Goal: Transaction & Acquisition: Obtain resource

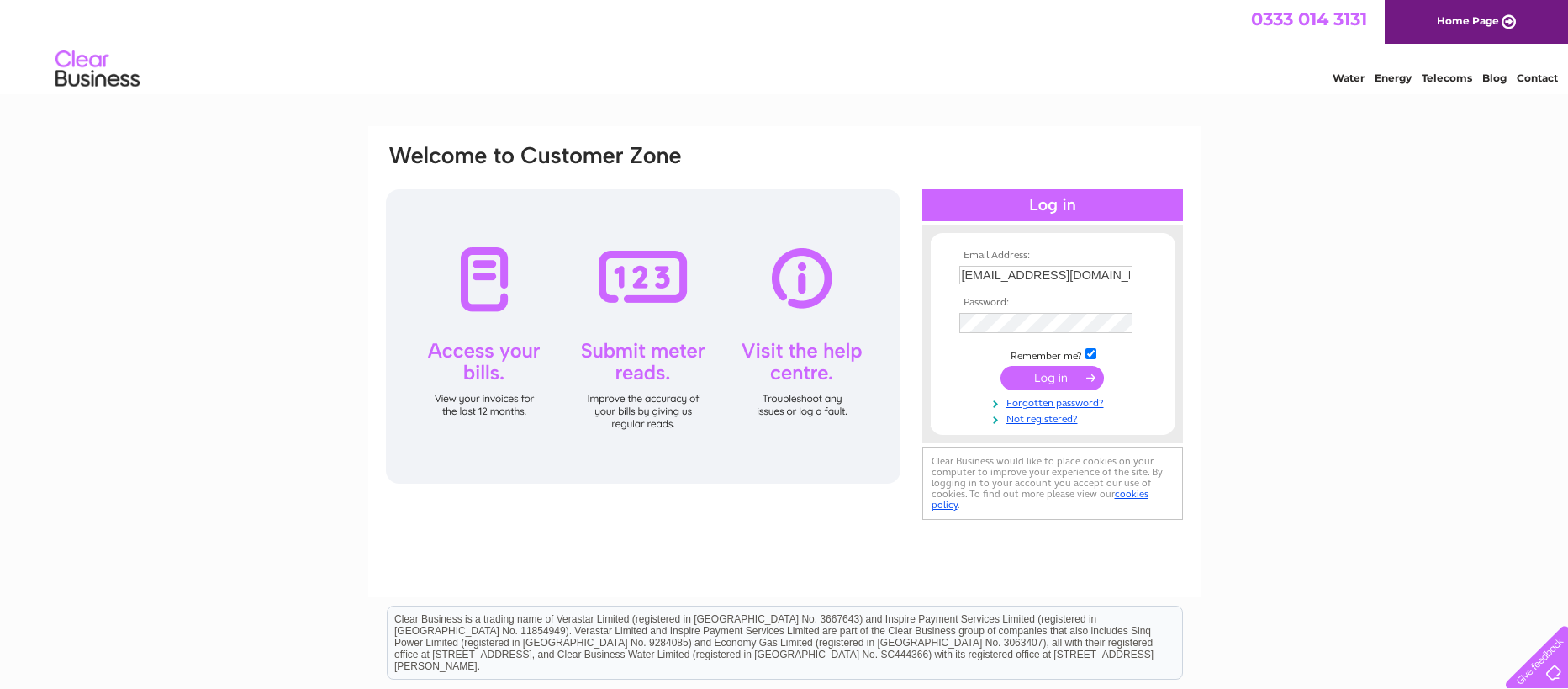
click at [1056, 383] on input "submit" at bounding box center [1052, 378] width 104 height 23
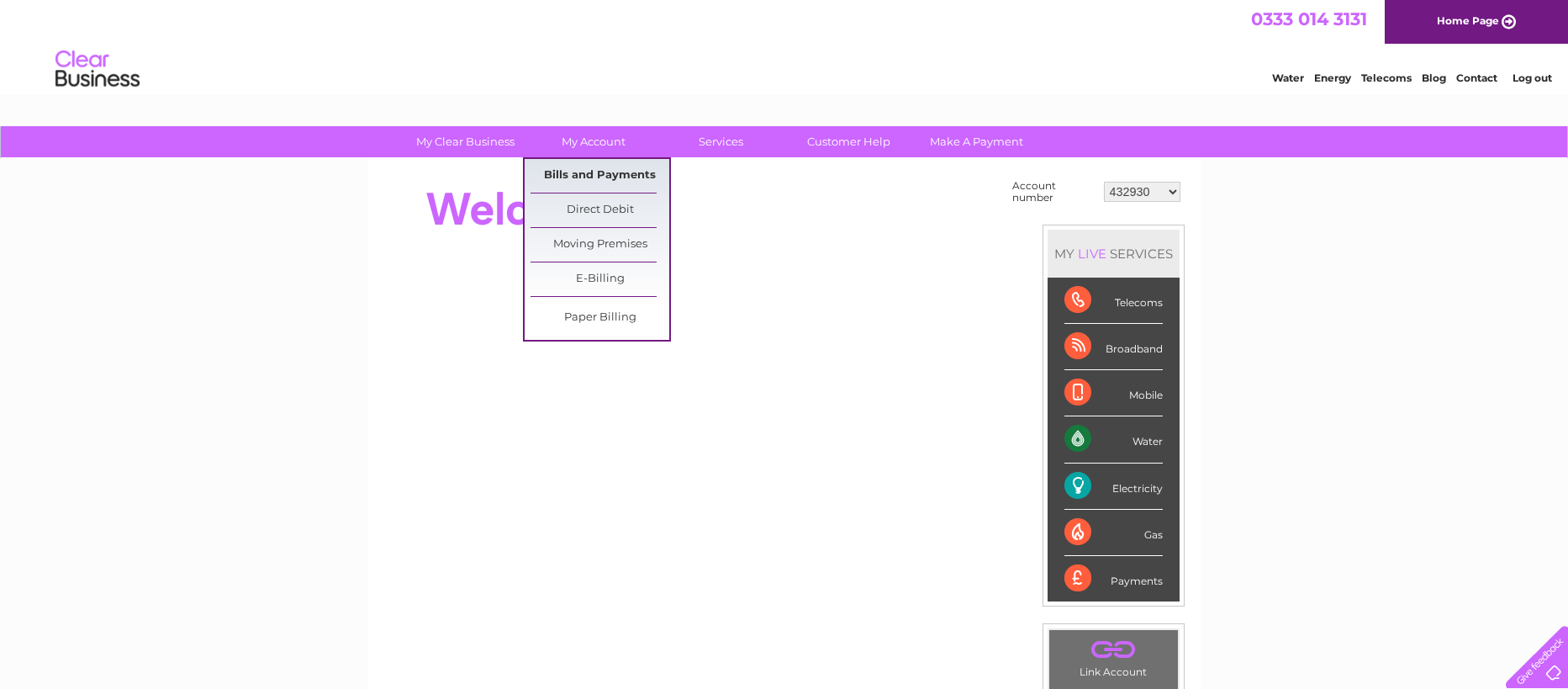
click at [613, 169] on link "Bills and Payments" at bounding box center [601, 175] width 139 height 33
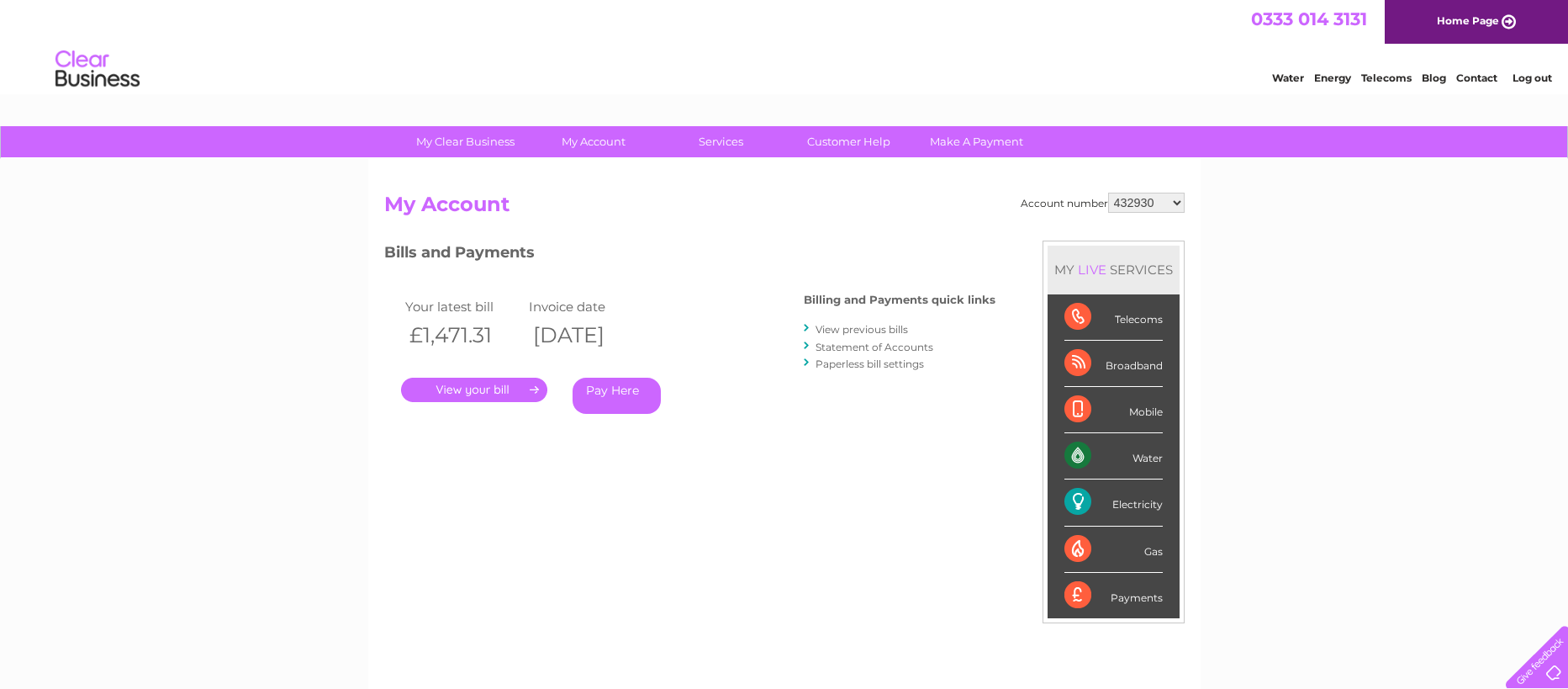
click at [454, 381] on link "." at bounding box center [474, 390] width 146 height 24
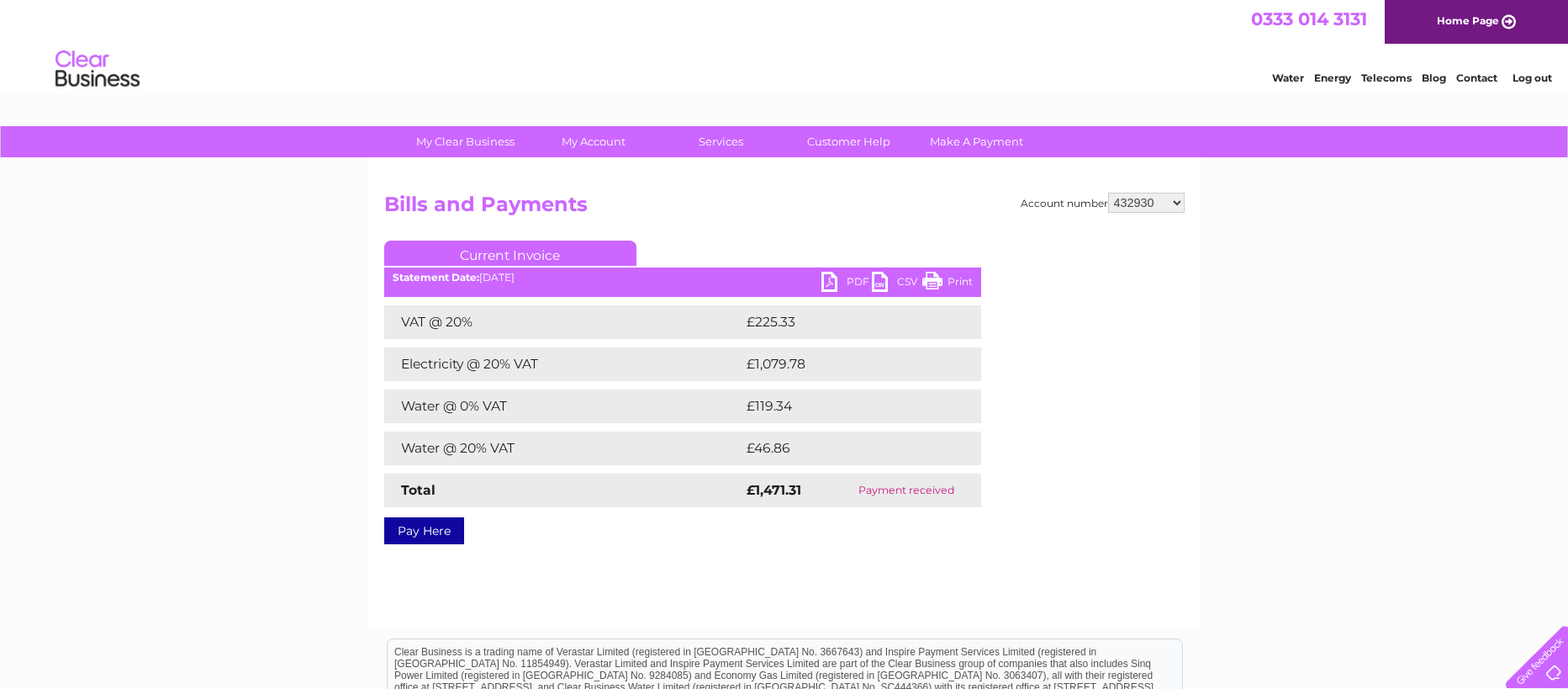
click at [837, 285] on link "PDF" at bounding box center [847, 283] width 50 height 24
select select "448490"
click option "448490" at bounding box center [0, 0] width 0 height 0
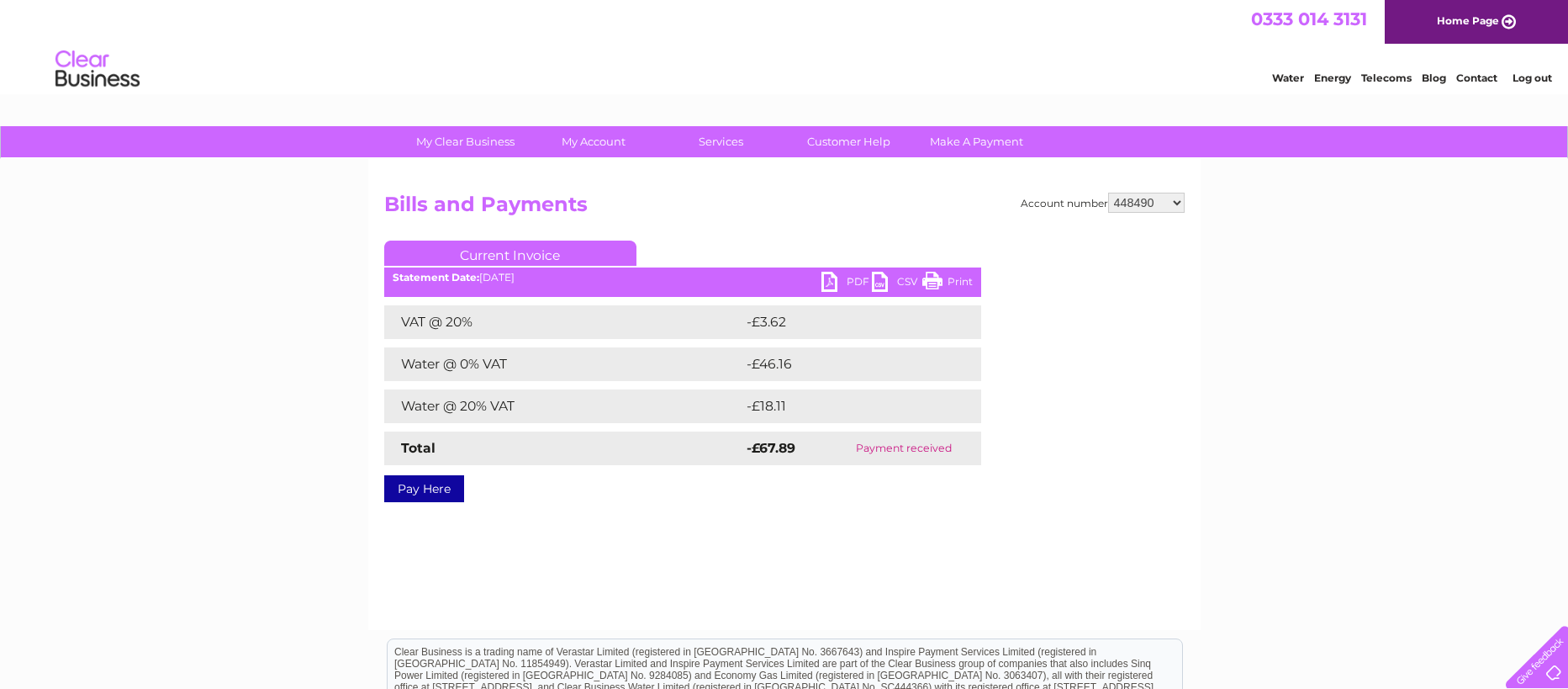
select select "30279407"
click option "30279407" at bounding box center [0, 0] width 0 height 0
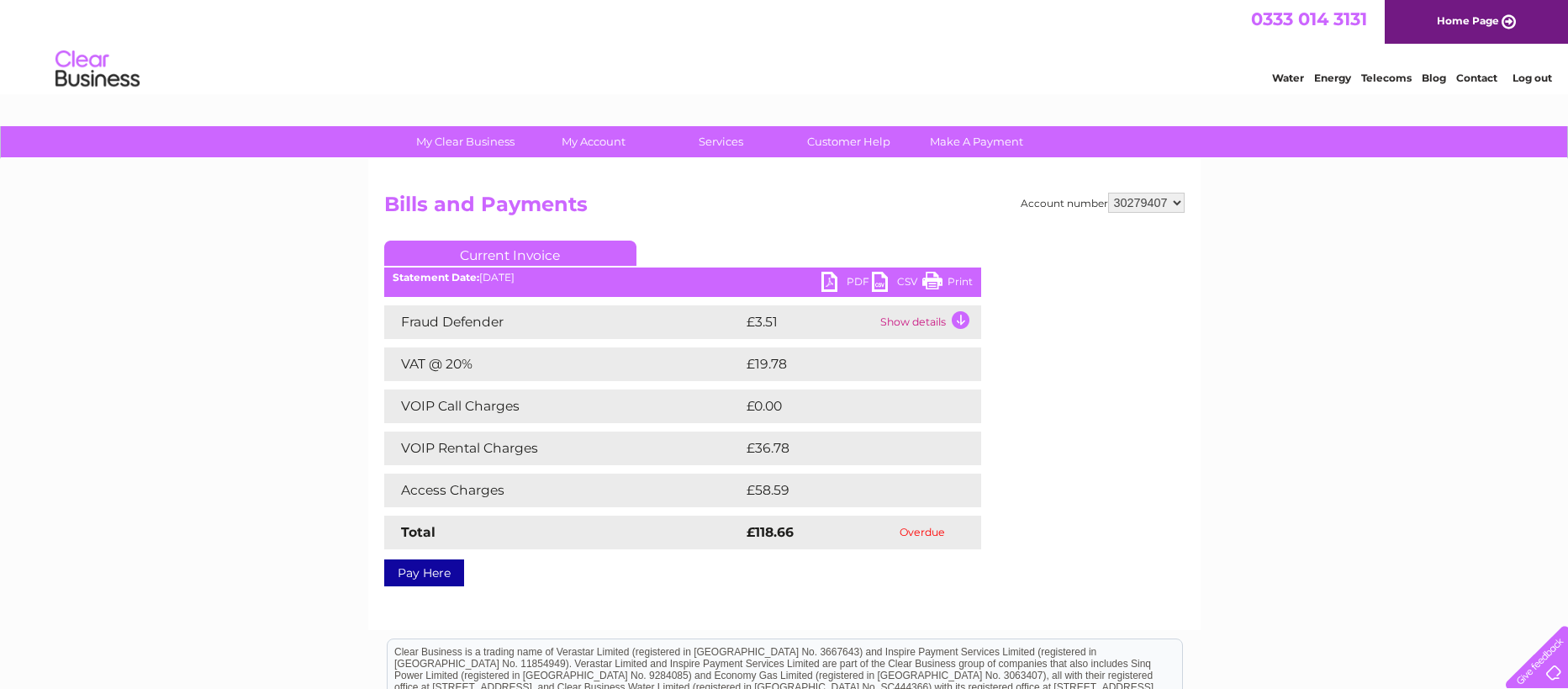
click option "30279407" at bounding box center [0, 0] width 0 height 0
select select "30279448"
click option "30279448" at bounding box center [0, 0] width 0 height 0
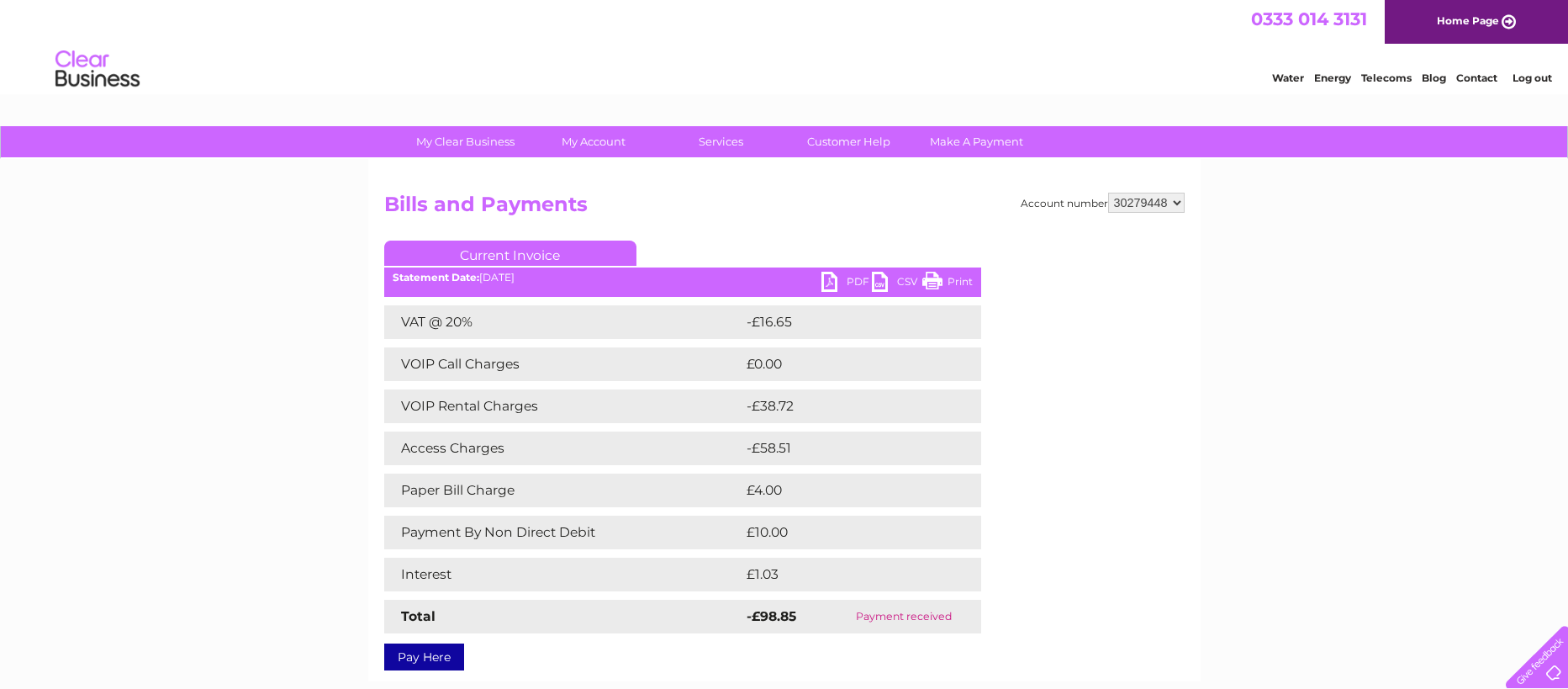
select select "448490"
click option "448490" at bounding box center [0, 0] width 0 height 0
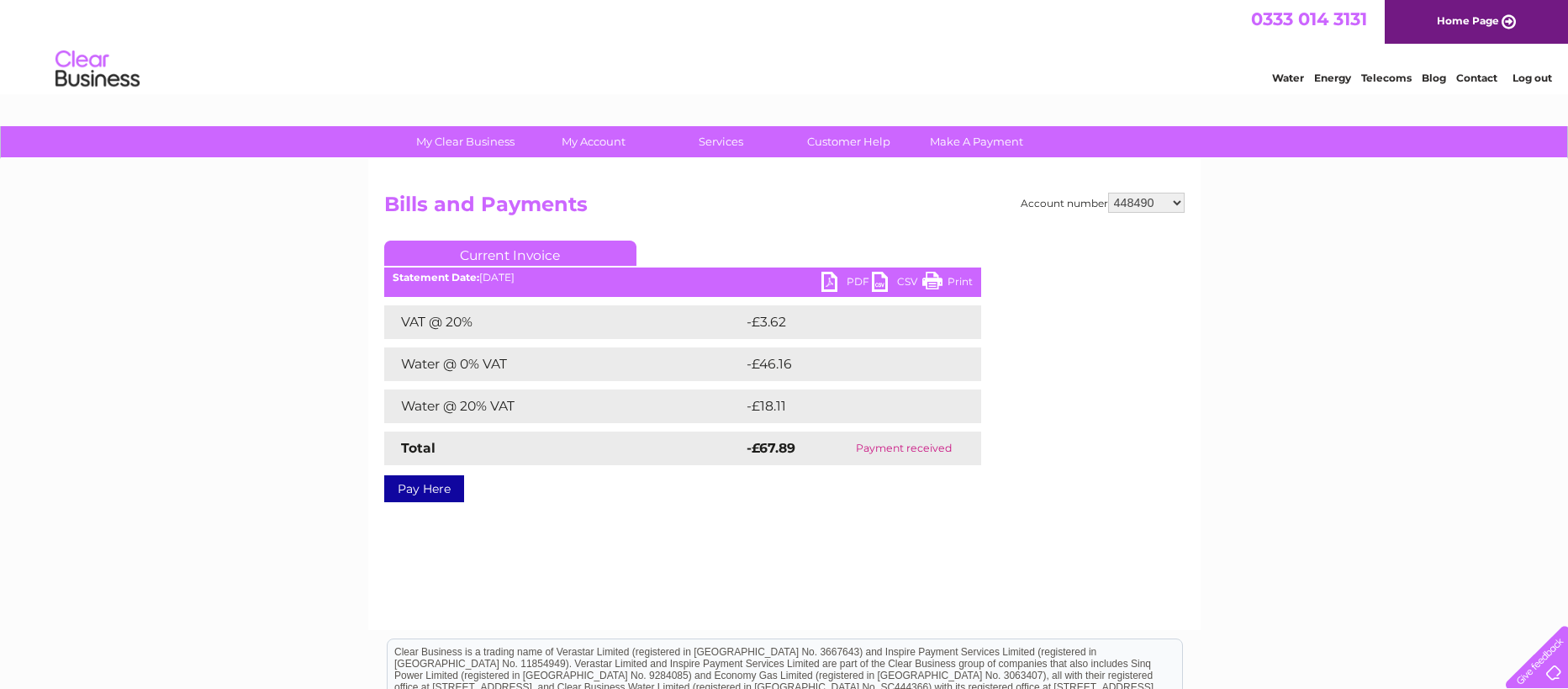
select select "432930"
click option "432930" at bounding box center [0, 0] width 0 height 0
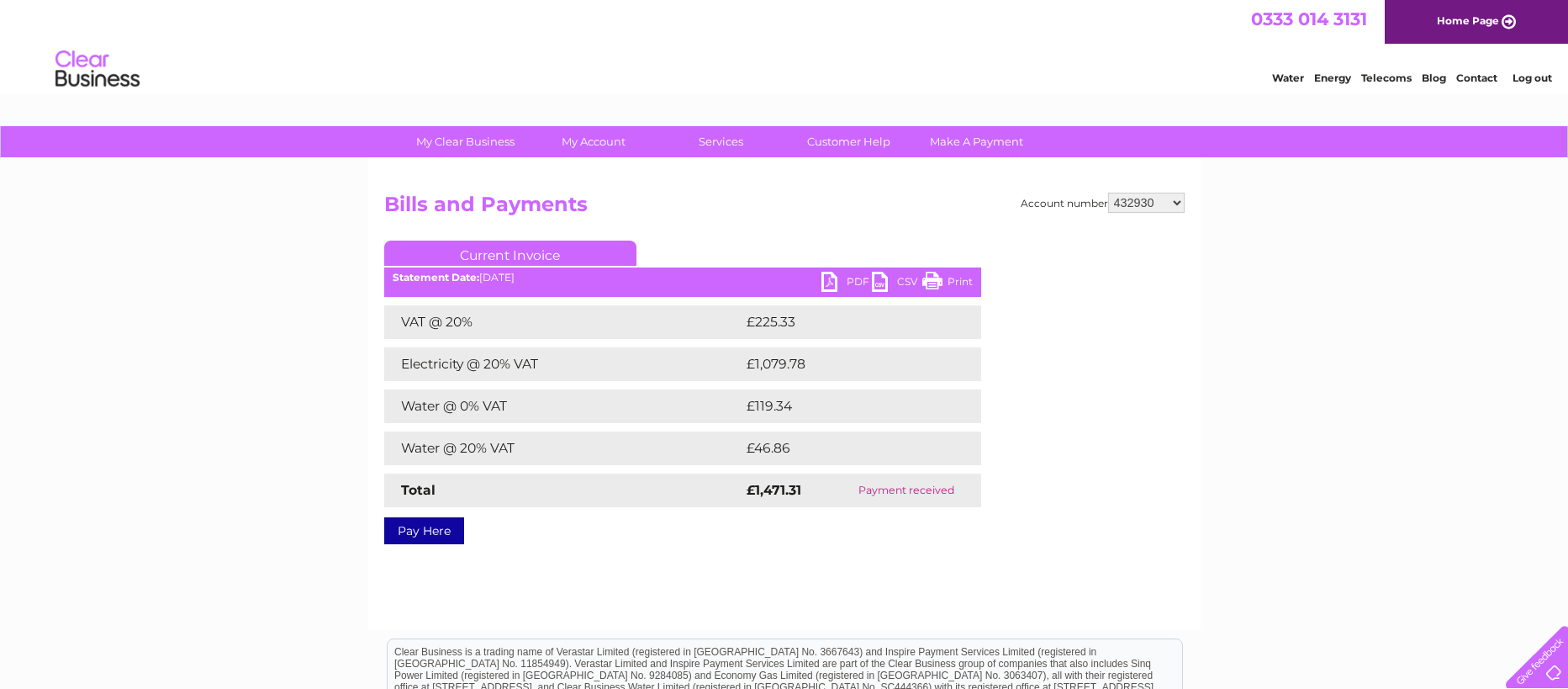
click at [829, 281] on link "PDF" at bounding box center [847, 283] width 50 height 24
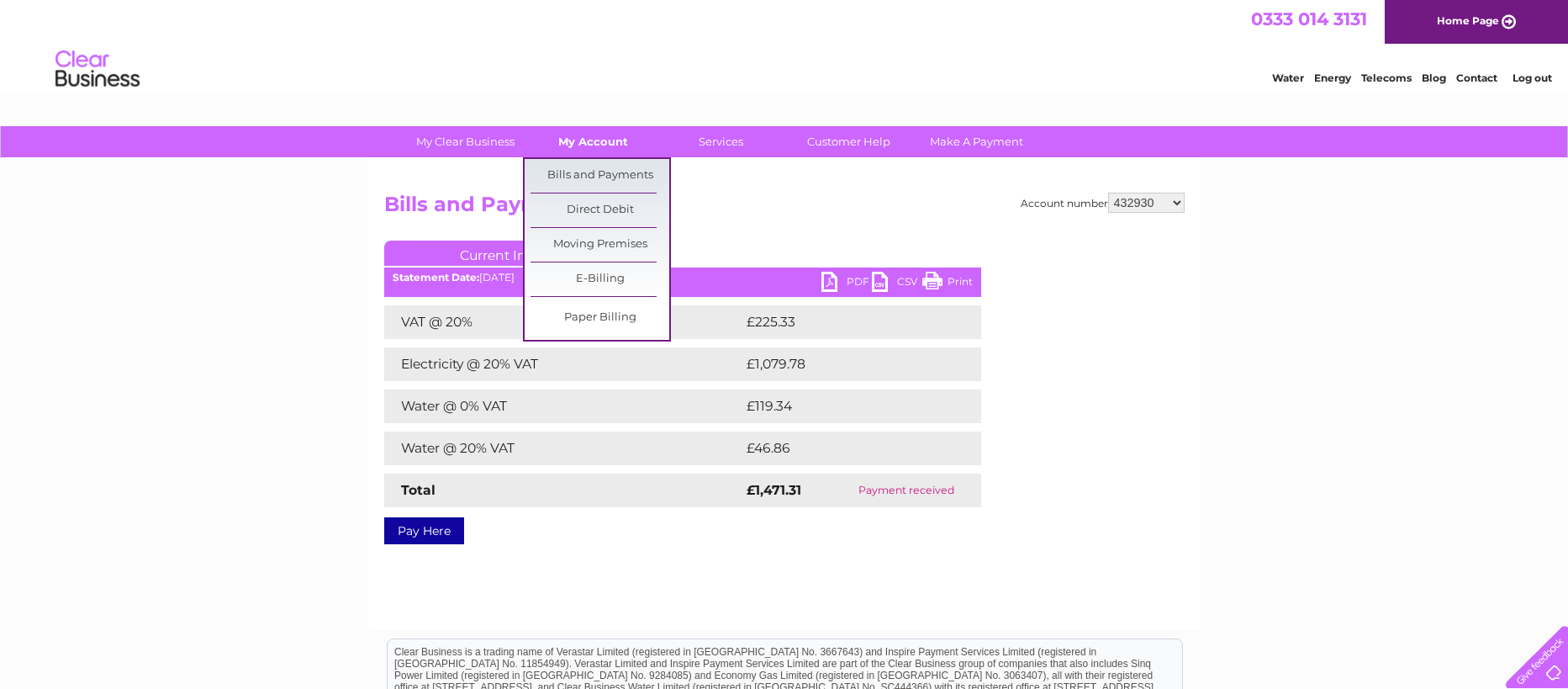
click at [603, 135] on link "My Account" at bounding box center [593, 142] width 139 height 32
click at [604, 178] on link "Bills and Payments" at bounding box center [601, 175] width 139 height 33
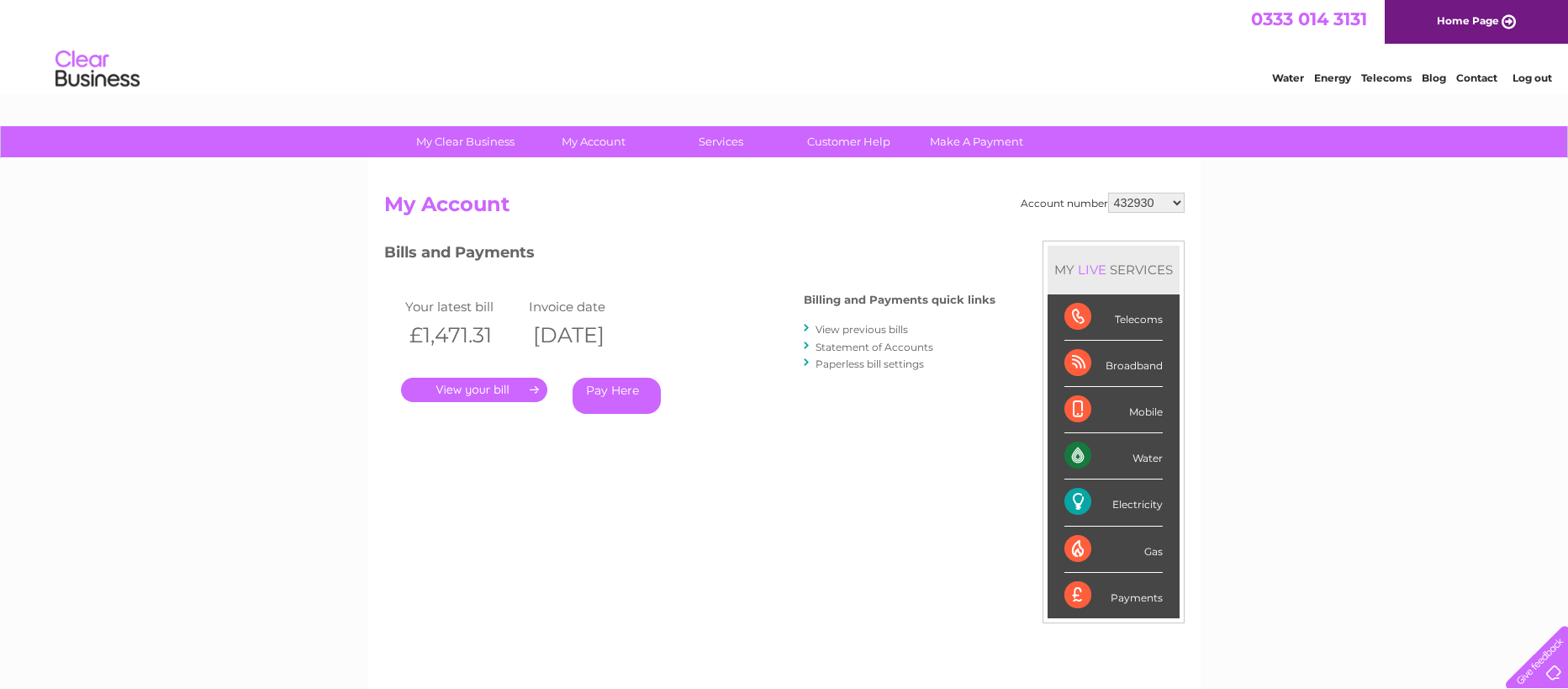
click at [857, 333] on link "View previous bills" at bounding box center [862, 329] width 93 height 13
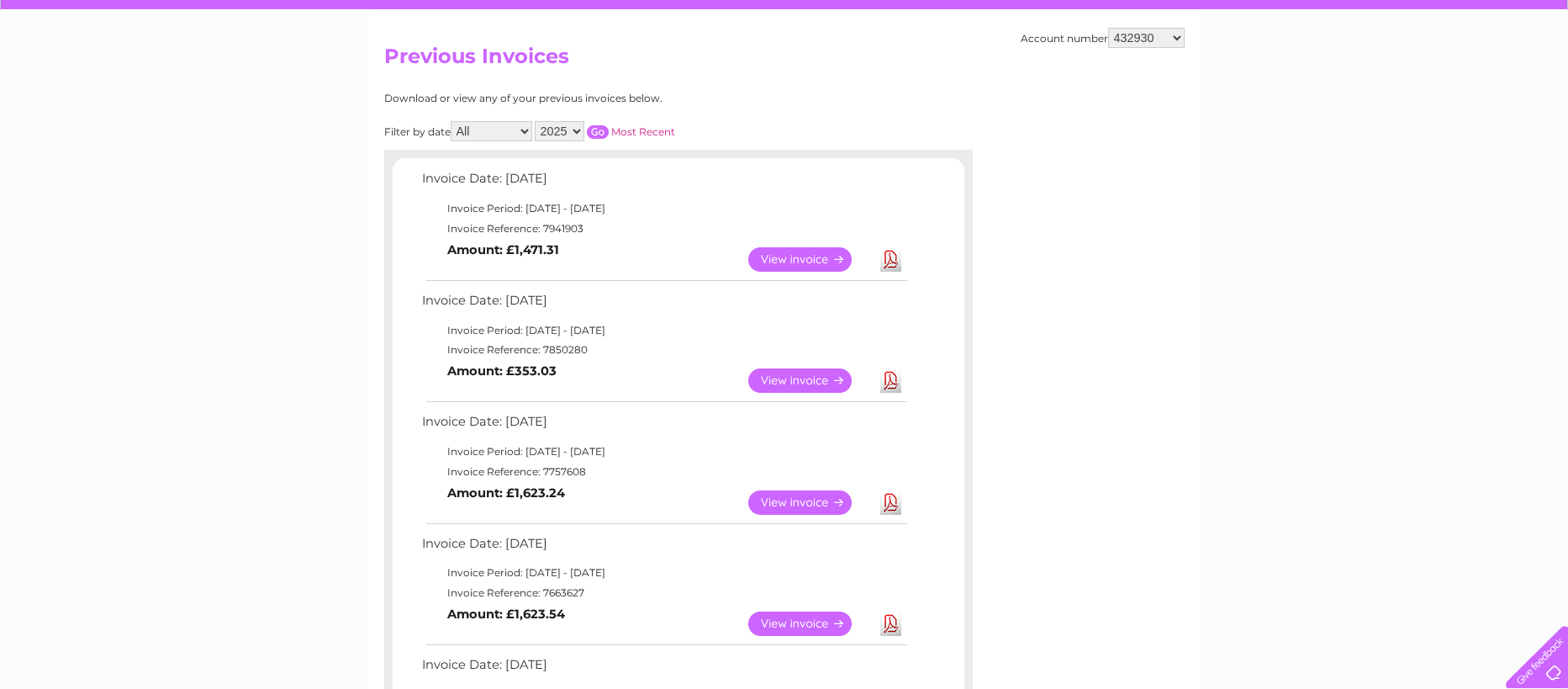
click at [785, 373] on link "View" at bounding box center [810, 381] width 124 height 24
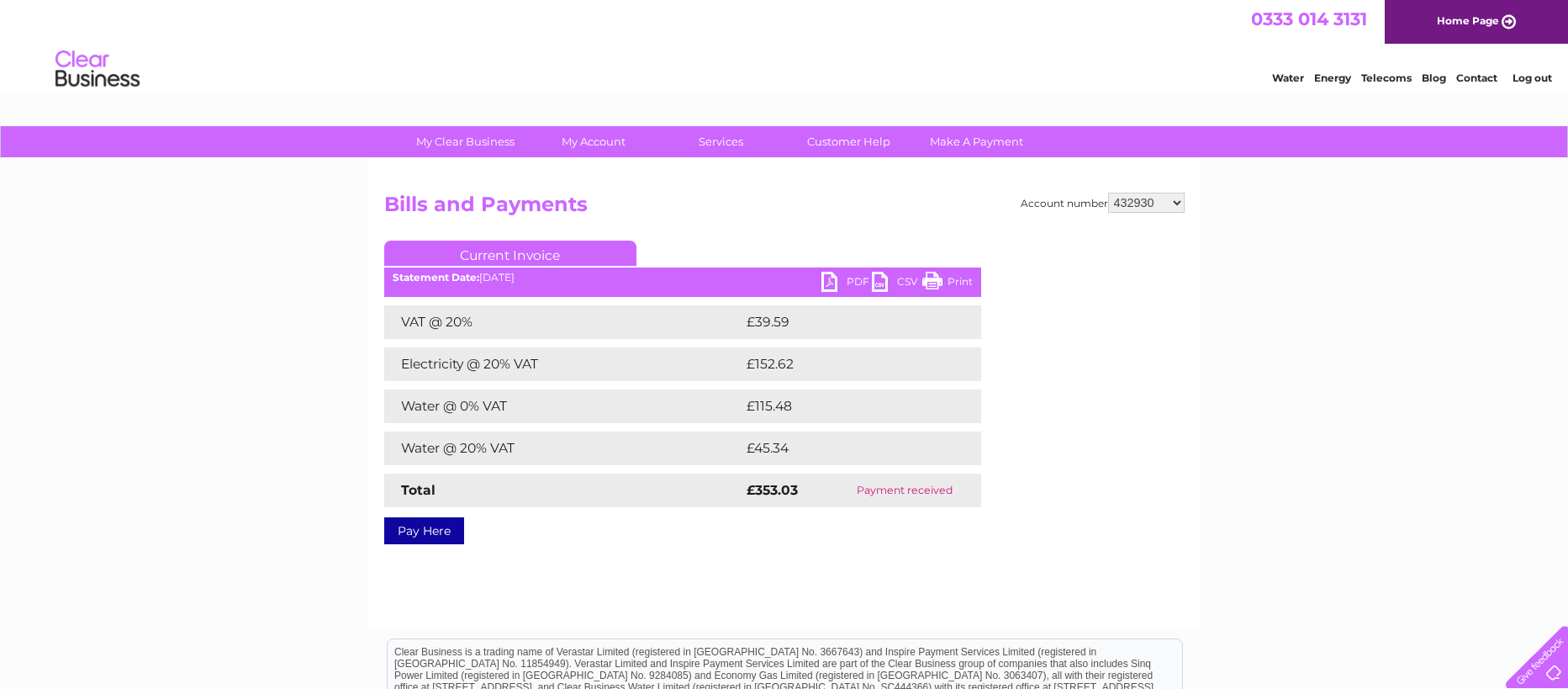
click at [820, 283] on div "Statement Date: 02/07/2025" at bounding box center [683, 277] width 597 height 12
click at [830, 282] on link "PDF" at bounding box center [847, 283] width 50 height 24
